Goal: Browse casually: Explore the website without a specific task or goal

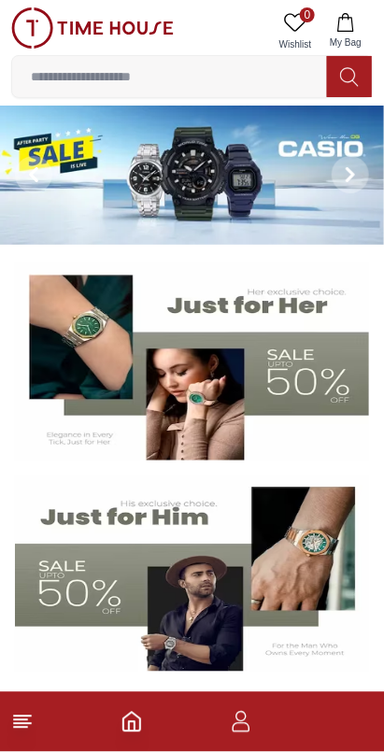
click at [230, 180] on img at bounding box center [192, 175] width 384 height 139
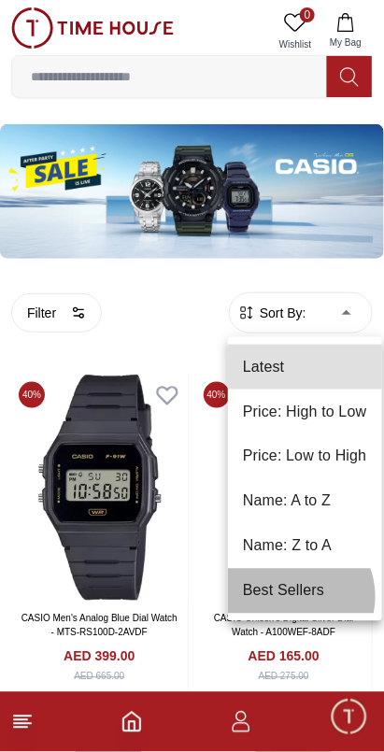
click at [293, 597] on li "Best Sellers" at bounding box center [305, 591] width 154 height 45
type input "*"
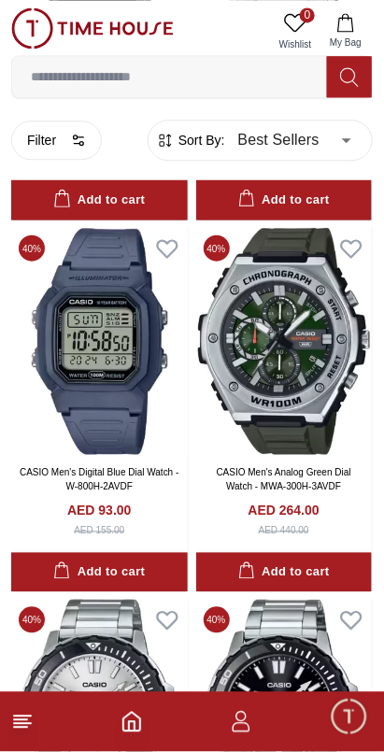
scroll to position [518, 0]
click at [298, 368] on img at bounding box center [284, 341] width 176 height 227
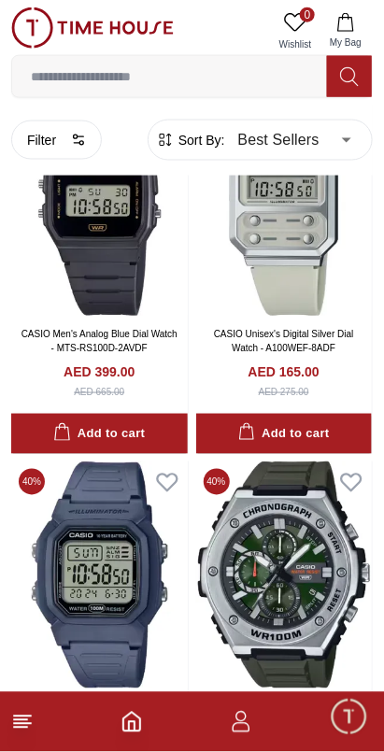
scroll to position [287, 0]
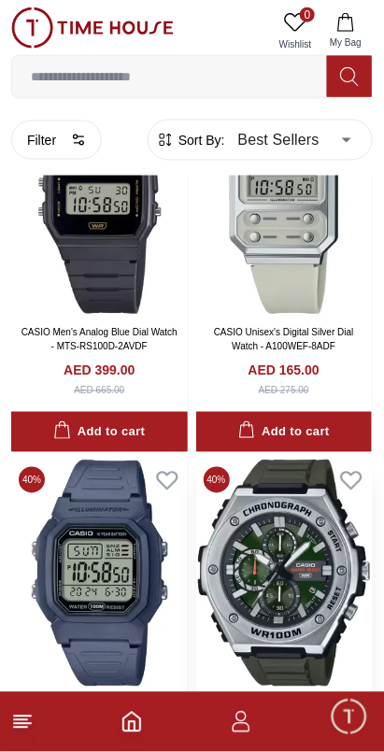
click at [288, 572] on img at bounding box center [284, 572] width 176 height 227
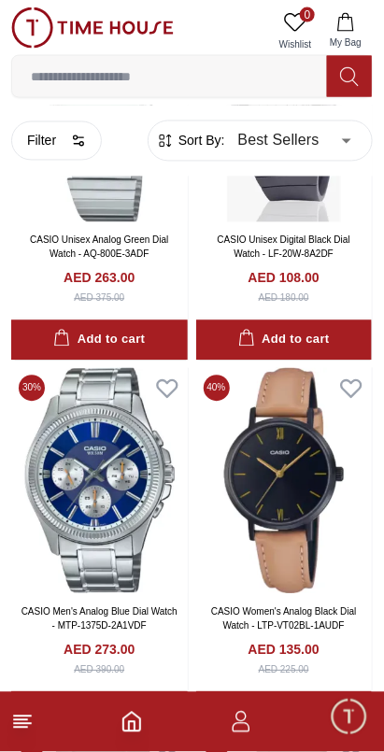
scroll to position [4845, 0]
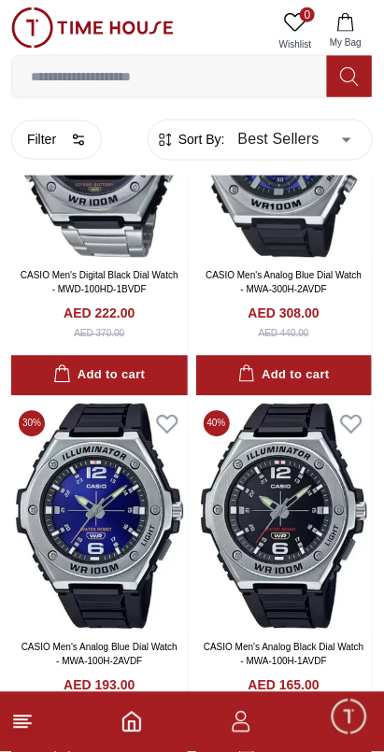
scroll to position [9272, 0]
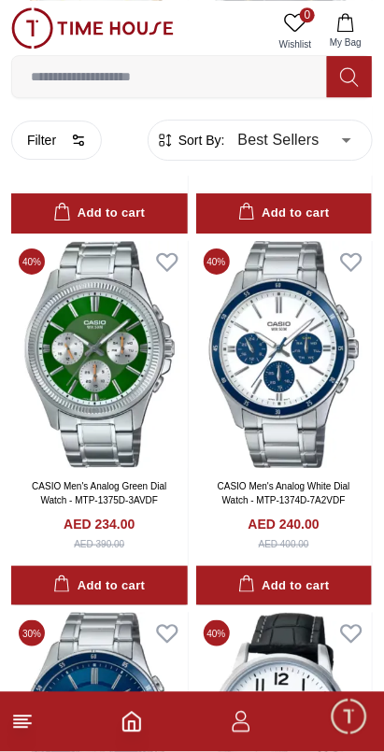
scroll to position [15010, 0]
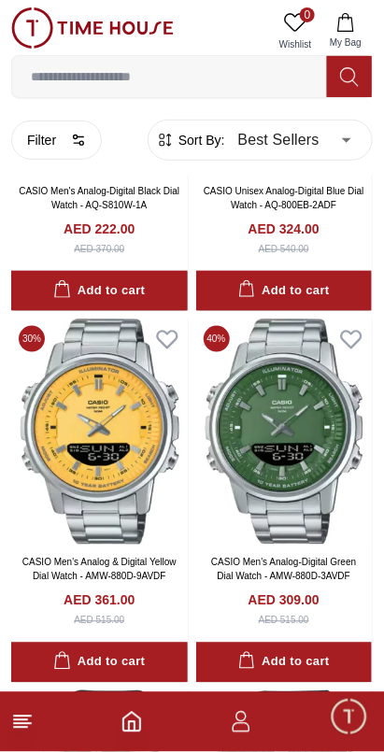
scroll to position [19774, 0]
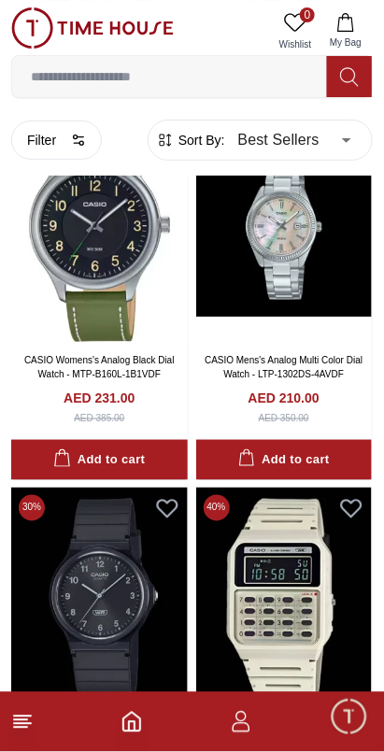
scroll to position [32389, 0]
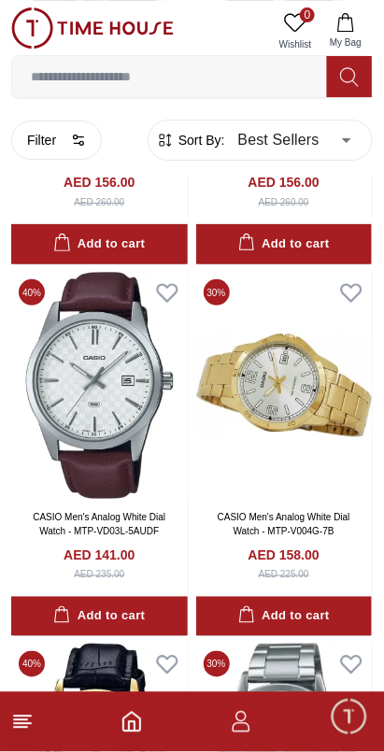
scroll to position [33945, 0]
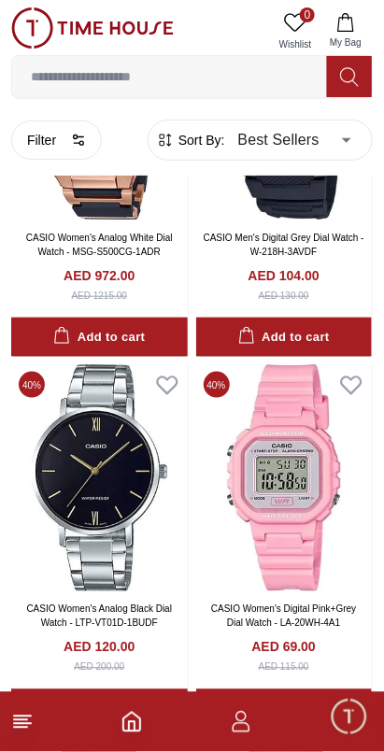
scroll to position [39426, 0]
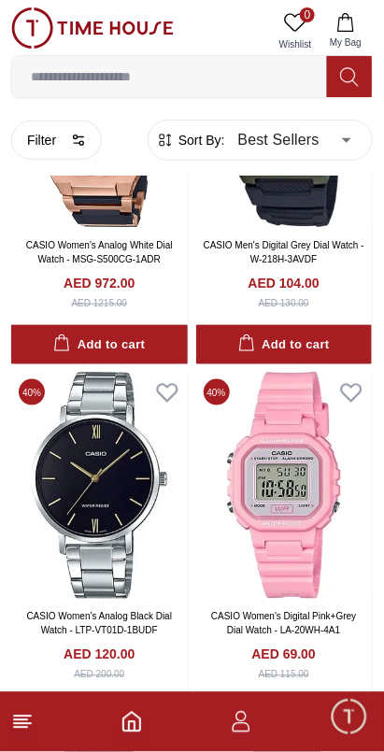
click at [125, 726] on icon "Home" at bounding box center [131, 722] width 22 height 22
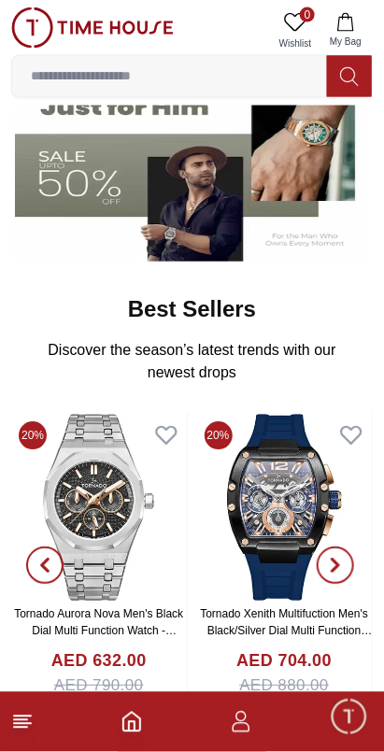
scroll to position [446, 0]
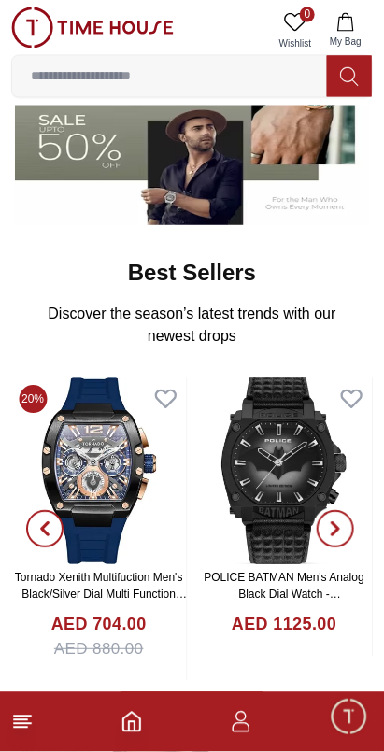
click at [336, 524] on icon "button" at bounding box center [335, 530] width 6 height 12
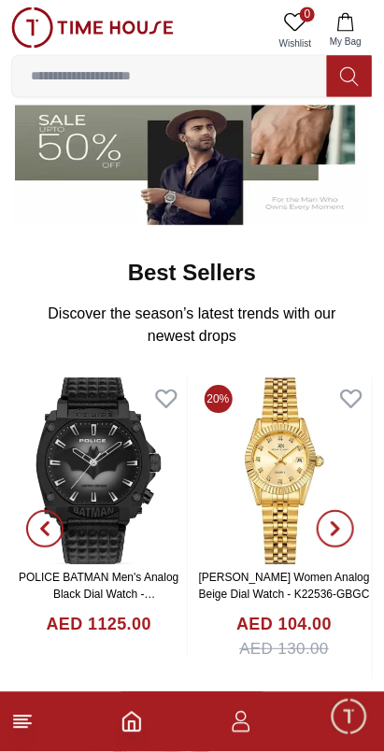
click at [336, 524] on icon "button" at bounding box center [335, 530] width 6 height 12
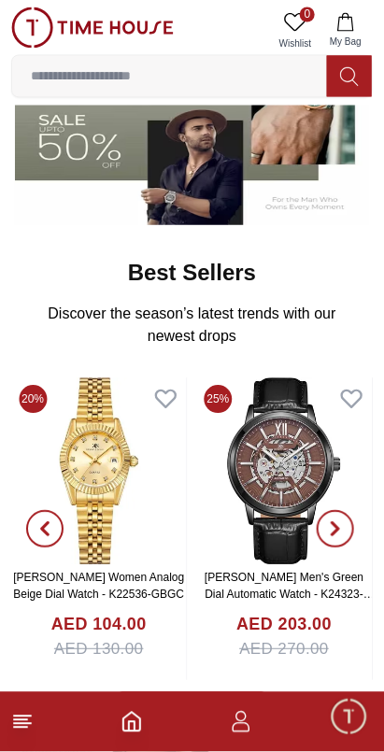
click at [342, 522] on icon "button" at bounding box center [335, 529] width 15 height 15
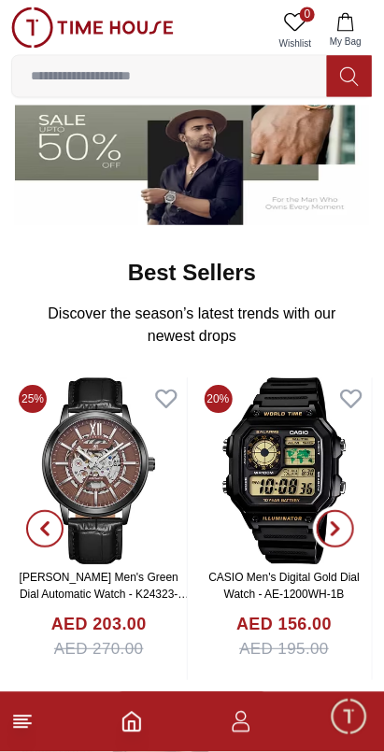
click at [334, 522] on icon "button" at bounding box center [335, 529] width 15 height 15
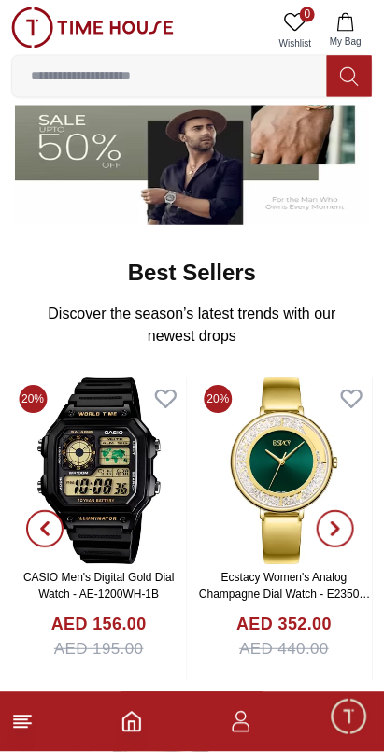
click at [341, 522] on icon "button" at bounding box center [335, 529] width 15 height 15
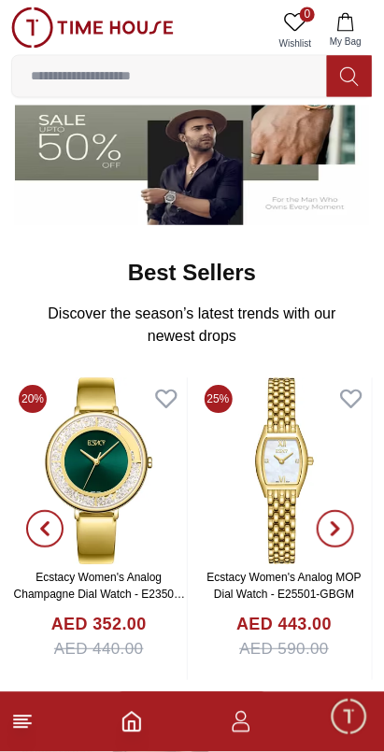
click at [347, 518] on span "button" at bounding box center [335, 529] width 37 height 37
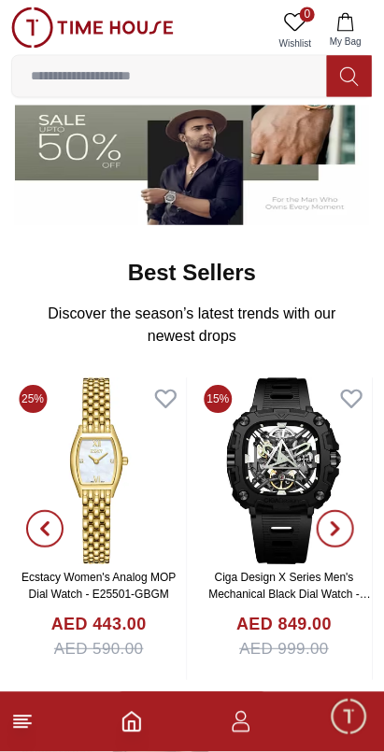
click at [339, 523] on icon "button" at bounding box center [335, 529] width 15 height 15
